Goal: Task Accomplishment & Management: Manage account settings

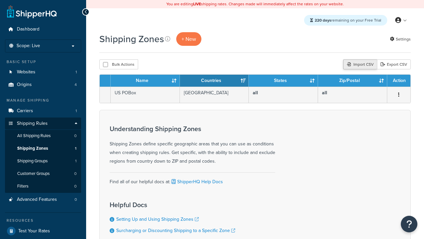
click at [359, 65] on div "Import CSV" at bounding box center [360, 64] width 34 height 10
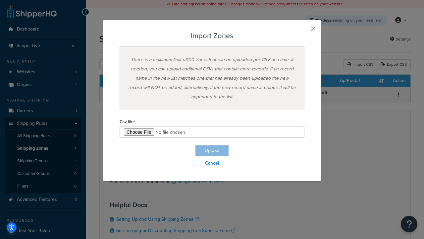
click at [212, 36] on h3 "Import Zones" at bounding box center [212, 36] width 185 height 8
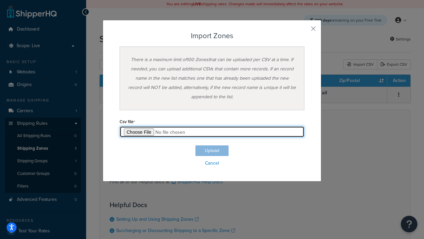
click at [212, 132] on input "file" at bounding box center [212, 131] width 185 height 11
type input "C:\fakepath\importZonesSuccess.csv"
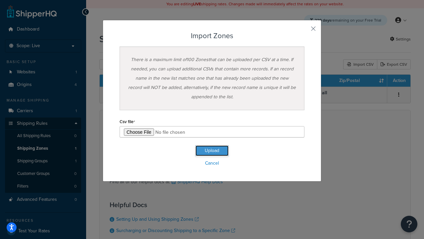
click at [212, 150] on button "Upload" at bounding box center [212, 150] width 33 height 11
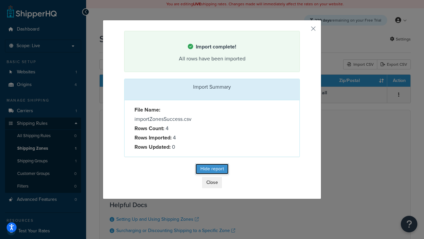
click at [212, 170] on button "Hide report" at bounding box center [212, 168] width 33 height 11
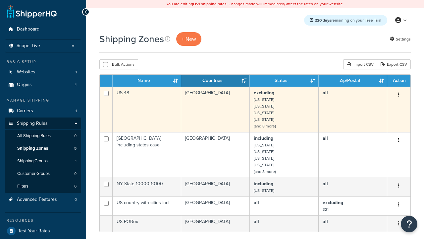
click at [399, 95] on icon "button" at bounding box center [398, 94] width 1 height 5
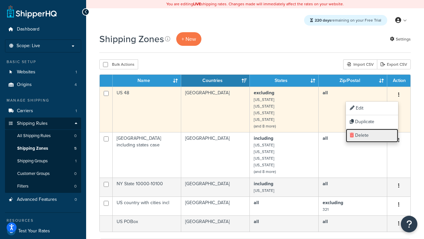
click at [372, 135] on link "Delete" at bounding box center [372, 136] width 52 height 14
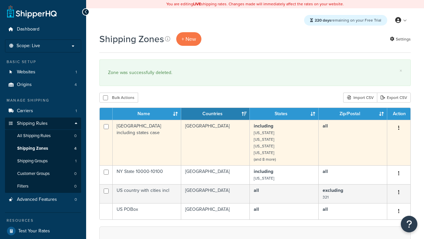
click at [399, 128] on icon "button" at bounding box center [398, 127] width 1 height 5
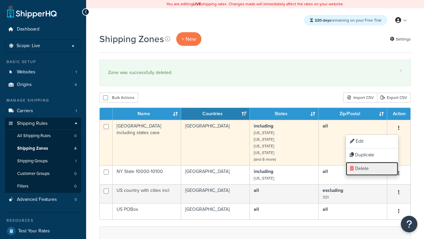
click at [372, 168] on link "Delete" at bounding box center [372, 169] width 52 height 14
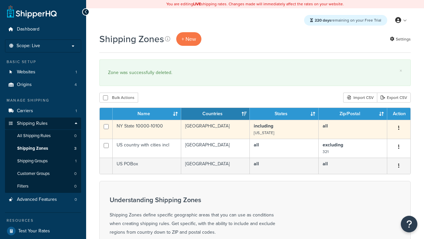
click at [399, 128] on icon "button" at bounding box center [398, 127] width 1 height 5
click at [0, 0] on link "Delete" at bounding box center [0, 0] width 0 height 0
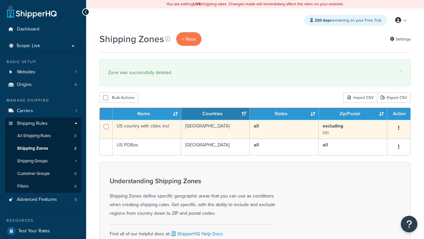
click at [399, 128] on icon "button" at bounding box center [398, 127] width 1 height 5
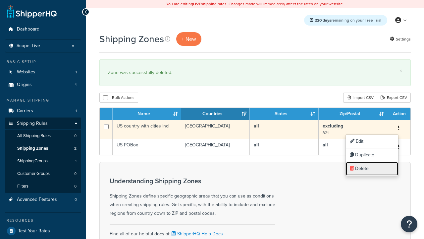
click at [372, 168] on link "Delete" at bounding box center [372, 169] width 52 height 14
